Goal: Task Accomplishment & Management: Complete application form

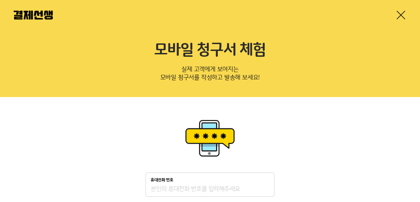
click at [402, 16] on link at bounding box center [401, 15] width 11 height 11
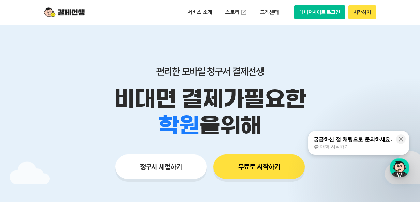
drag, startPoint x: 359, startPoint y: 39, endPoint x: 335, endPoint y: 32, distance: 24.8
click at [349, 28] on div "편리한 모바일 청구서 결제선생 비대면 결제가 필요한 학원 공부방 호텔 쇼핑몰 병원 배달 보험사 항공사 골프장 을 위해 청구서 체험하기 무료로 …" at bounding box center [209, 109] width 349 height 169
click at [370, 11] on button "시작하기" at bounding box center [362, 12] width 28 height 14
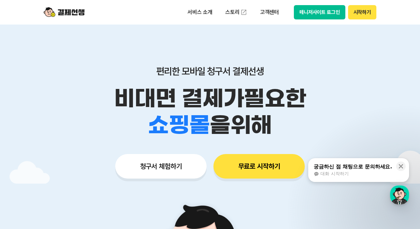
click at [362, 13] on button "시작하기" at bounding box center [362, 12] width 28 height 14
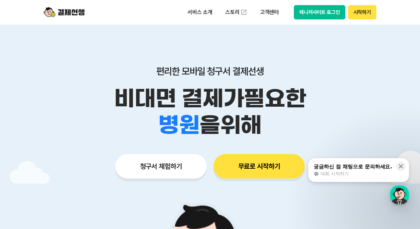
click at [64, 9] on img at bounding box center [64, 12] width 41 height 13
click at [210, 13] on p "서비스 소개" at bounding box center [200, 12] width 34 height 12
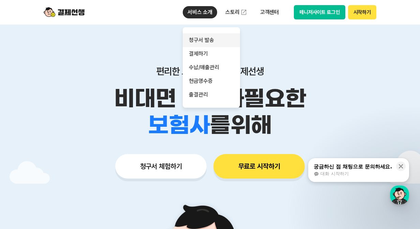
click at [212, 43] on link "청구서 발송" at bounding box center [211, 40] width 57 height 14
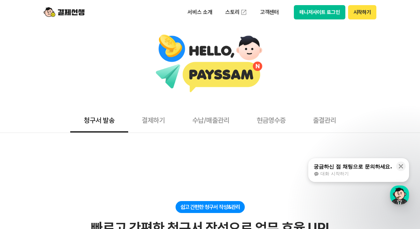
click at [147, 121] on button "결제하기" at bounding box center [153, 119] width 51 height 25
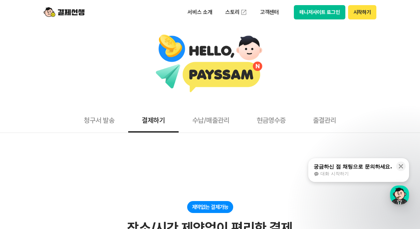
click at [105, 121] on button "청구서 발송" at bounding box center [99, 119] width 58 height 25
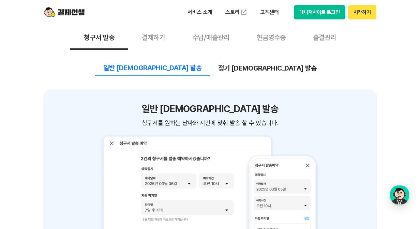
scroll to position [785, 0]
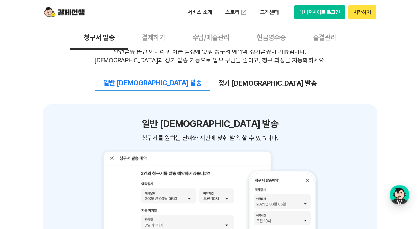
click at [324, 15] on button "매니저사이트 로그인" at bounding box center [320, 12] width 52 height 14
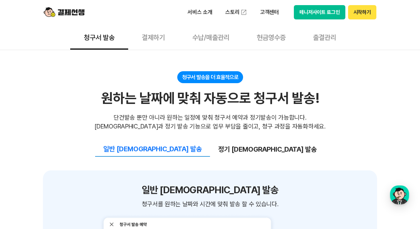
scroll to position [717, 0]
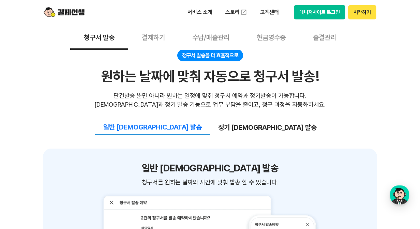
click at [250, 120] on button "정기 예약 발송" at bounding box center [267, 127] width 115 height 14
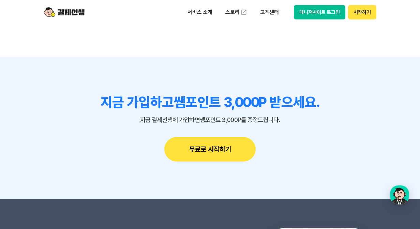
scroll to position [1843, 0]
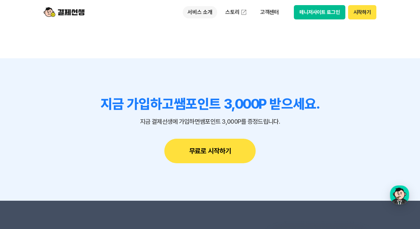
click at [197, 13] on p "서비스 소개" at bounding box center [200, 12] width 34 height 12
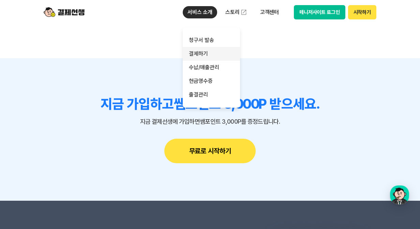
click at [198, 52] on link "결제하기" at bounding box center [211, 54] width 57 height 14
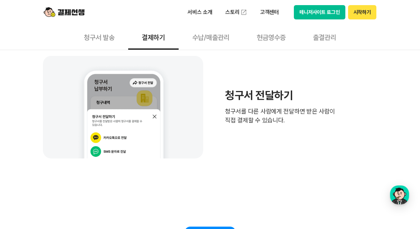
scroll to position [421, 0]
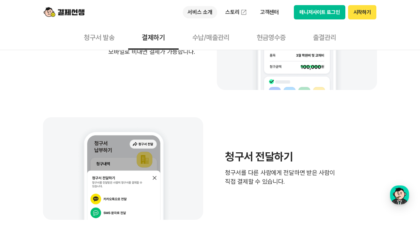
click at [196, 13] on p "서비스 소개" at bounding box center [200, 12] width 34 height 12
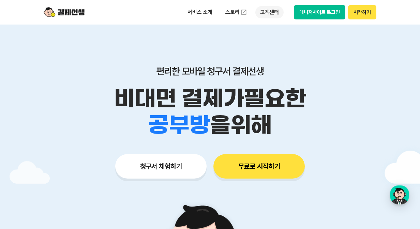
click at [268, 15] on p "고객센터" at bounding box center [270, 12] width 28 height 12
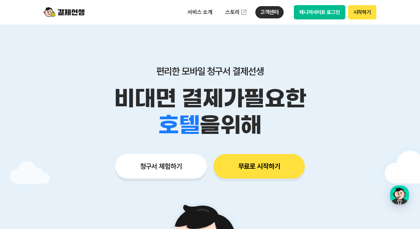
click at [178, 166] on button "청구서 체험하기" at bounding box center [160, 166] width 91 height 25
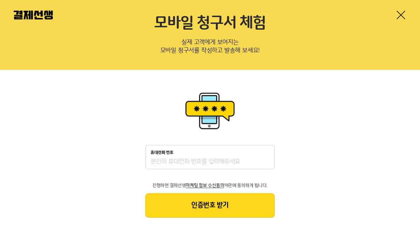
scroll to position [34, 0]
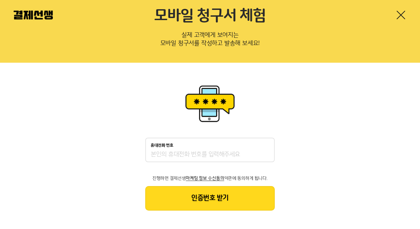
click at [193, 152] on input "휴대전화 번호" at bounding box center [210, 155] width 119 height 8
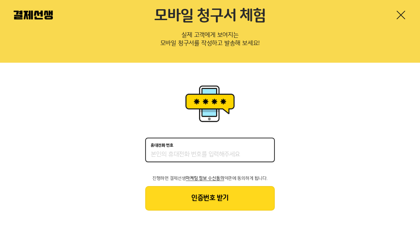
type input "01093212782"
click at [206, 195] on button "인증번호 받기" at bounding box center [210, 198] width 130 height 25
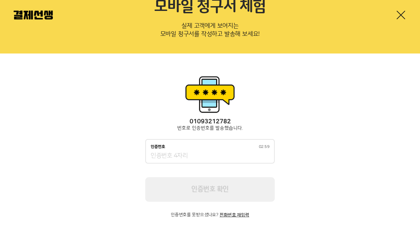
scroll to position [52, 0]
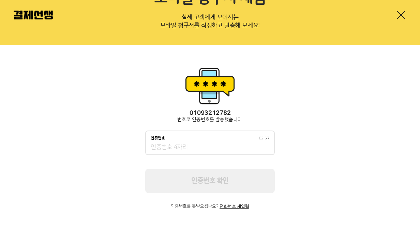
click at [217, 150] on input "인증번호 02:57" at bounding box center [210, 148] width 119 height 8
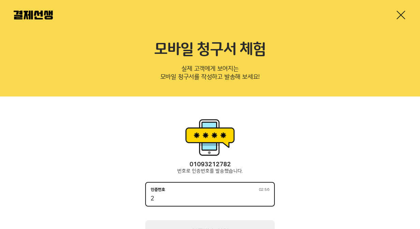
scroll to position [0, 0]
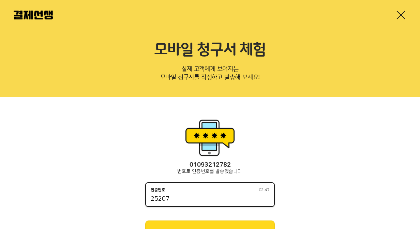
click at [156, 199] on input "25207" at bounding box center [210, 200] width 119 height 8
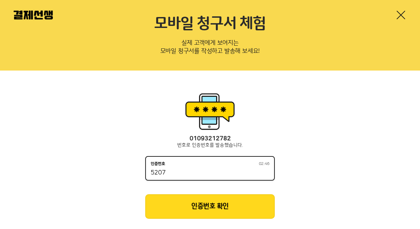
scroll to position [34, 0]
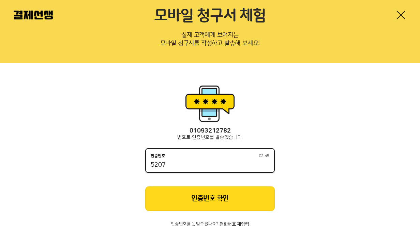
type input "5207"
click at [268, 199] on button "인증번호 확인" at bounding box center [210, 199] width 130 height 25
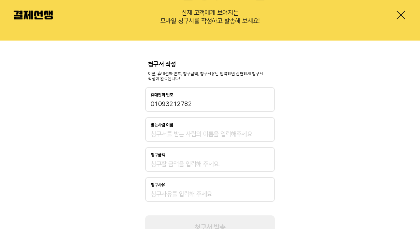
scroll to position [68, 0]
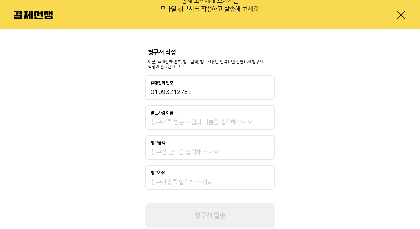
drag, startPoint x: 226, startPoint y: 123, endPoint x: 230, endPoint y: 122, distance: 4.4
click at [226, 123] on input "받는사람 이름" at bounding box center [210, 122] width 119 height 8
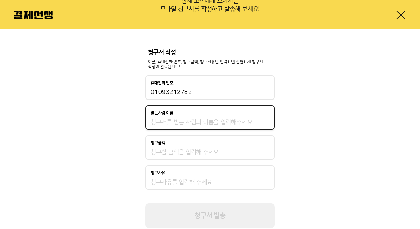
type input "김미예"
click at [183, 154] on input "청구금액" at bounding box center [210, 152] width 119 height 8
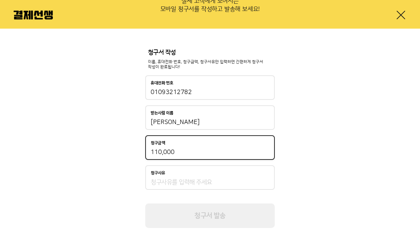
click at [199, 151] on input "110,000" at bounding box center [210, 152] width 119 height 8
type input "110,000"
click at [182, 182] on input "청구사유" at bounding box center [210, 182] width 119 height 8
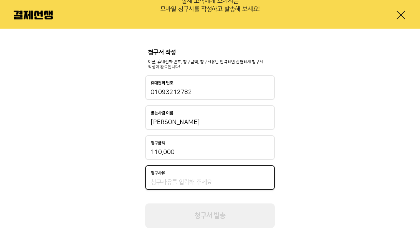
type input "교육"
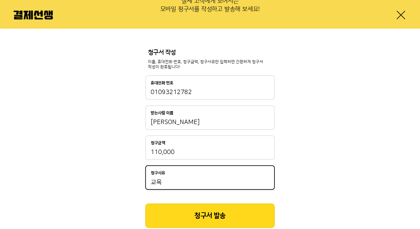
click at [336, 156] on div "청구서 작성 이름, 휴대전화 번호, 청구금액, 청구사유만 입력하면 간편하게 청구서 작성이 완료됩니다! 휴대전화 번호 01093212782 받는…" at bounding box center [210, 139] width 420 height 220
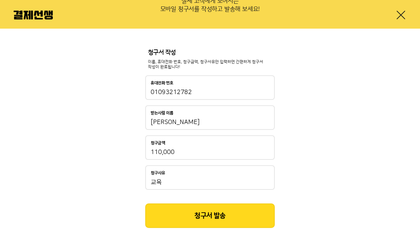
scroll to position [88, 0]
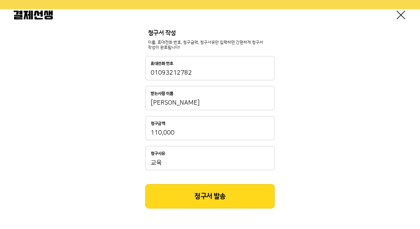
click at [226, 189] on button "청구서 발송" at bounding box center [210, 196] width 130 height 25
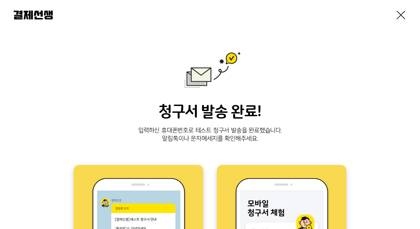
click at [397, 18] on link at bounding box center [401, 15] width 11 height 11
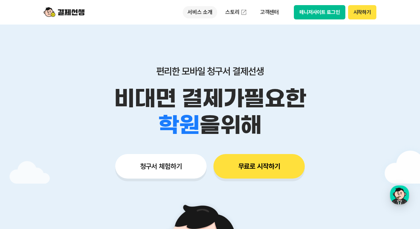
click at [200, 12] on p "서비스 소개" at bounding box center [200, 12] width 34 height 12
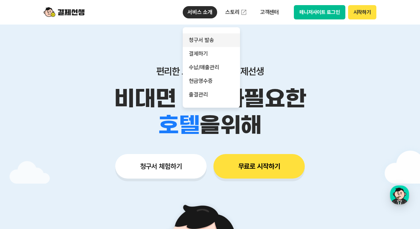
click at [209, 43] on link "청구서 발송" at bounding box center [211, 40] width 57 height 14
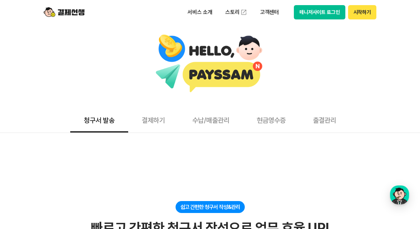
click at [217, 123] on button "수납/매출관리" at bounding box center [211, 119] width 64 height 25
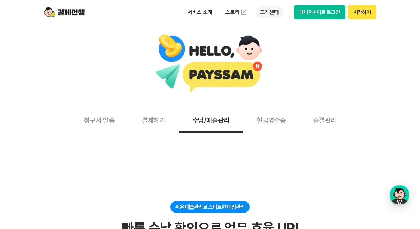
click at [274, 9] on p "고객센터" at bounding box center [270, 12] width 28 height 12
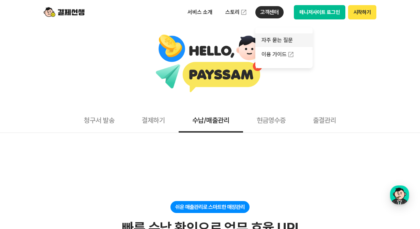
click at [280, 38] on link "자주 묻는 질문" at bounding box center [284, 40] width 57 height 14
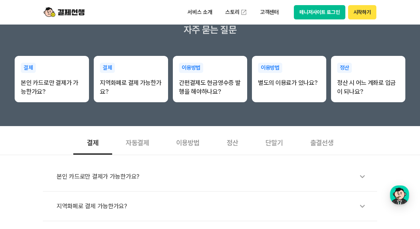
scroll to position [136, 0]
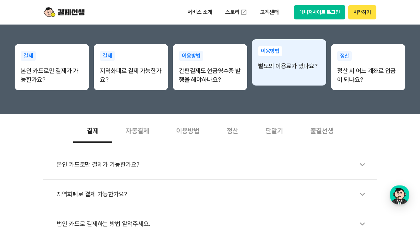
click at [303, 72] on div "이용방법 별도의 이용료가 있나요?" at bounding box center [289, 58] width 74 height 38
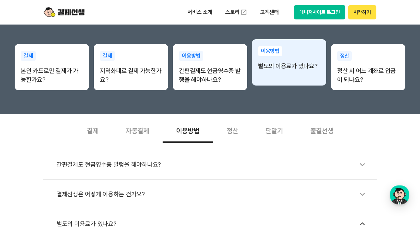
click at [280, 85] on div "이용방법 별도의 이용료가 있나요?" at bounding box center [289, 62] width 74 height 46
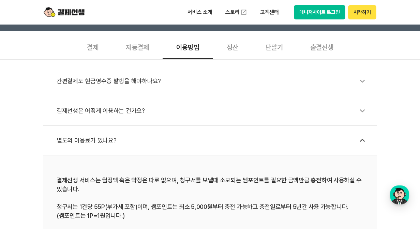
scroll to position [205, 0]
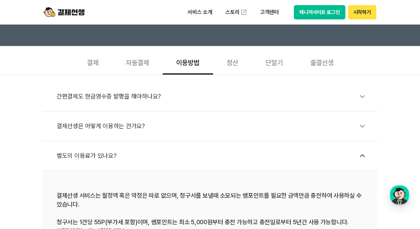
click at [150, 155] on div "별도의 이용료가 있나요?" at bounding box center [214, 156] width 314 height 16
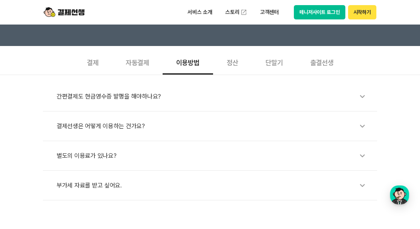
click at [150, 155] on div "별도의 이용료가 있나요?" at bounding box center [214, 156] width 314 height 16
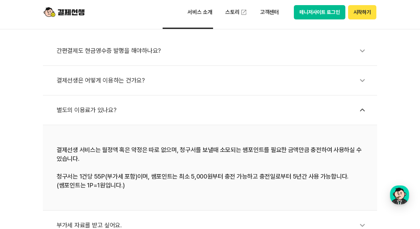
scroll to position [239, 0]
